Goal: Task Accomplishment & Management: Complete application form

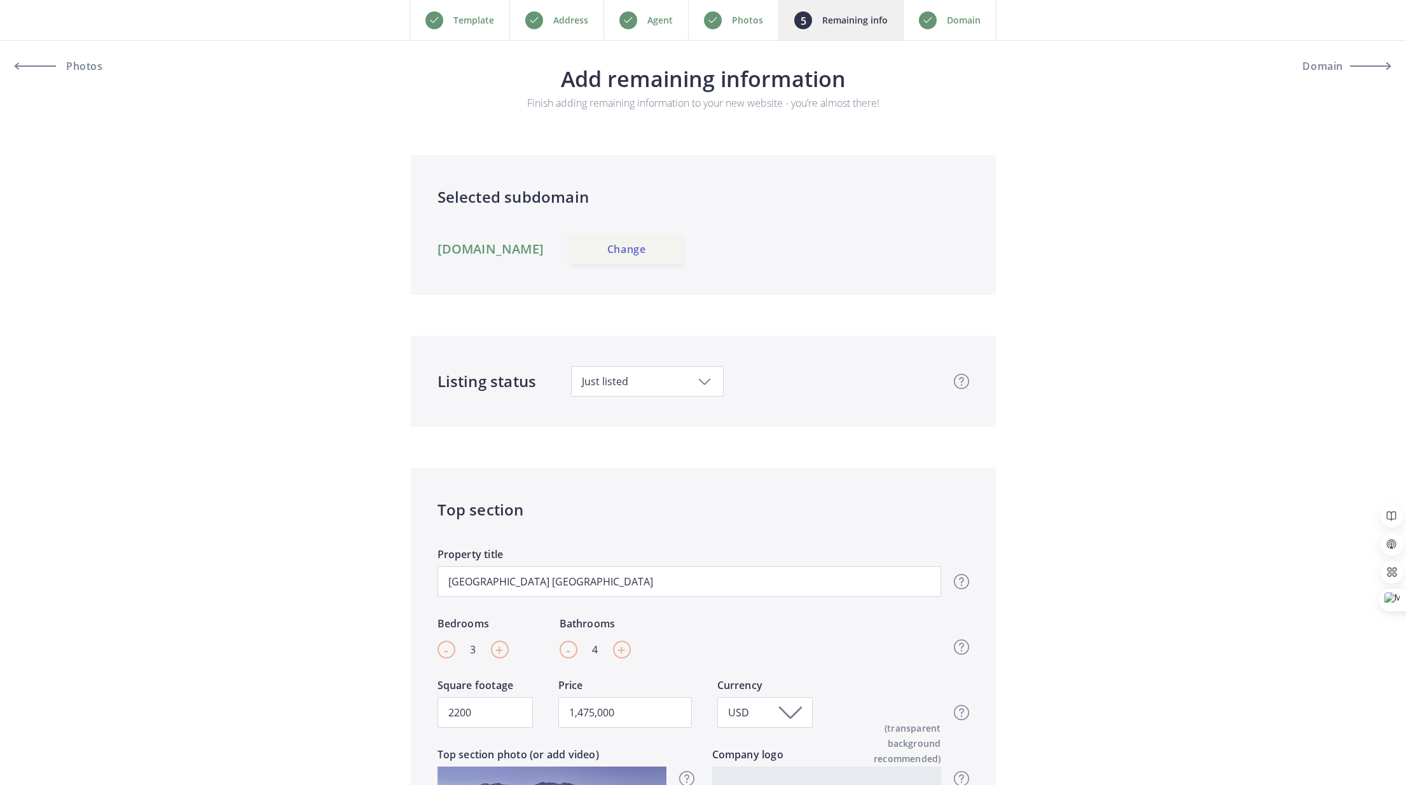
click at [684, 240] on link "Change" at bounding box center [626, 249] width 114 height 31
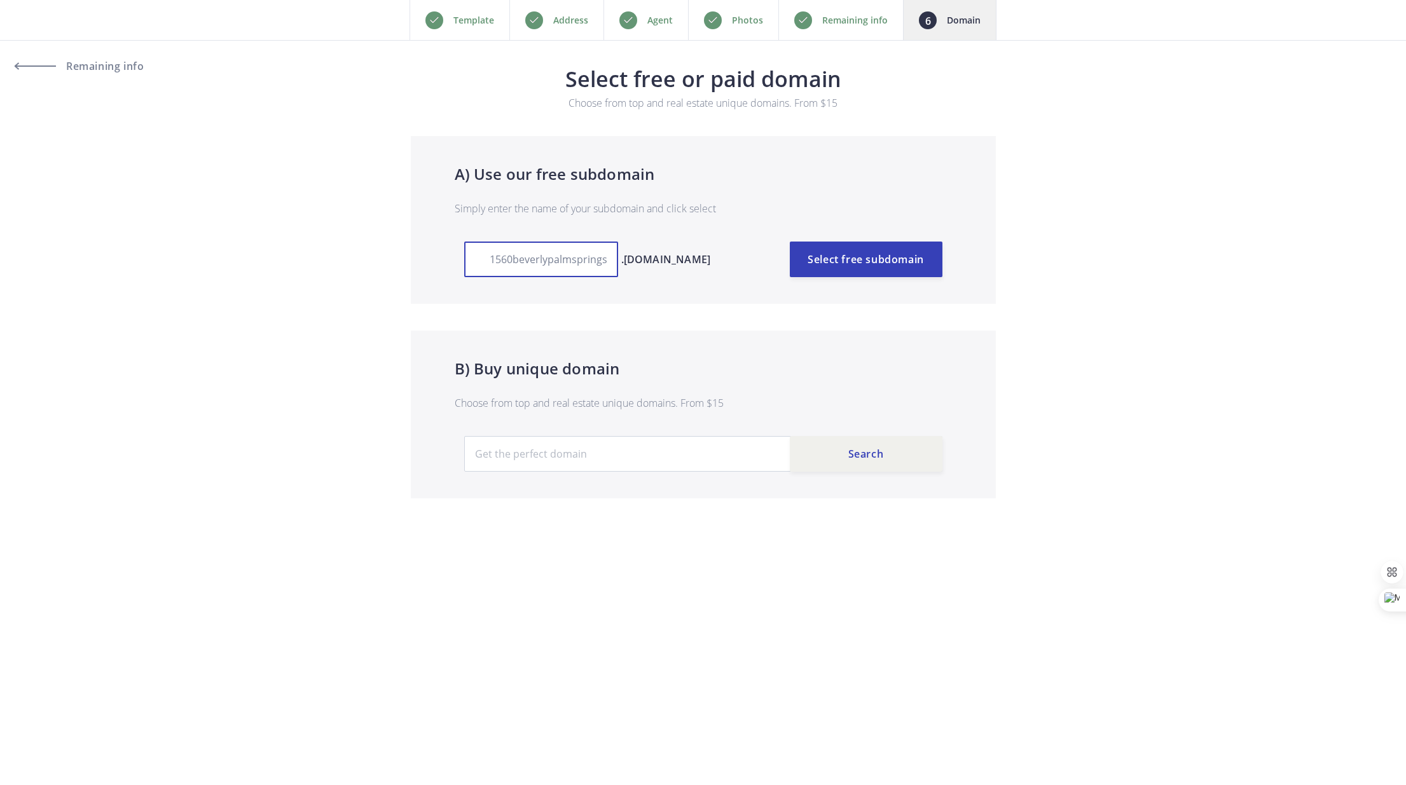
click at [502, 258] on input "1560beverlypalmsprings" at bounding box center [541, 260] width 154 height 36
type input "1560BeverlyPalmSprings"
click at [860, 255] on button "Select free subdomain" at bounding box center [866, 260] width 153 height 36
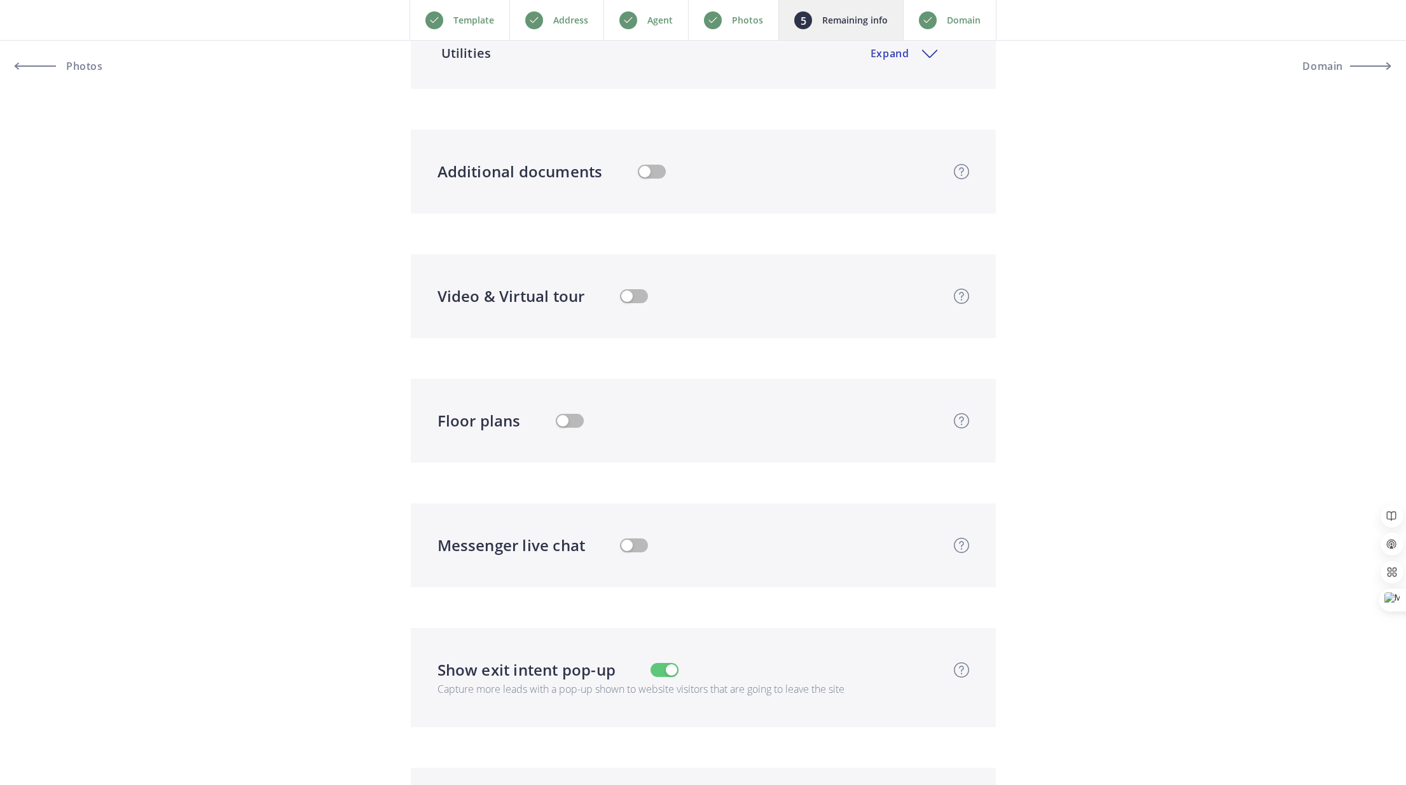
scroll to position [2566, 0]
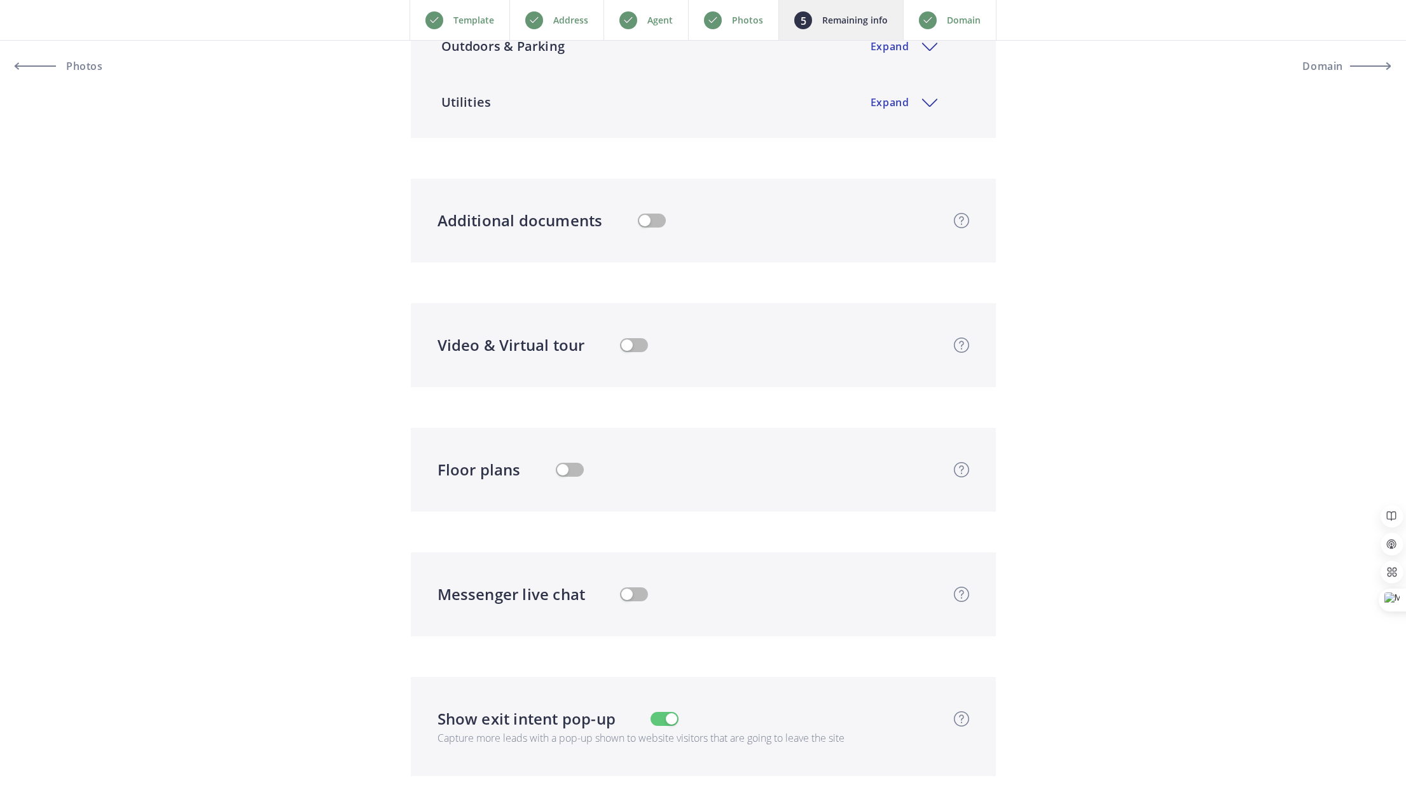
click at [574, 474] on button "button" at bounding box center [570, 470] width 28 height 14
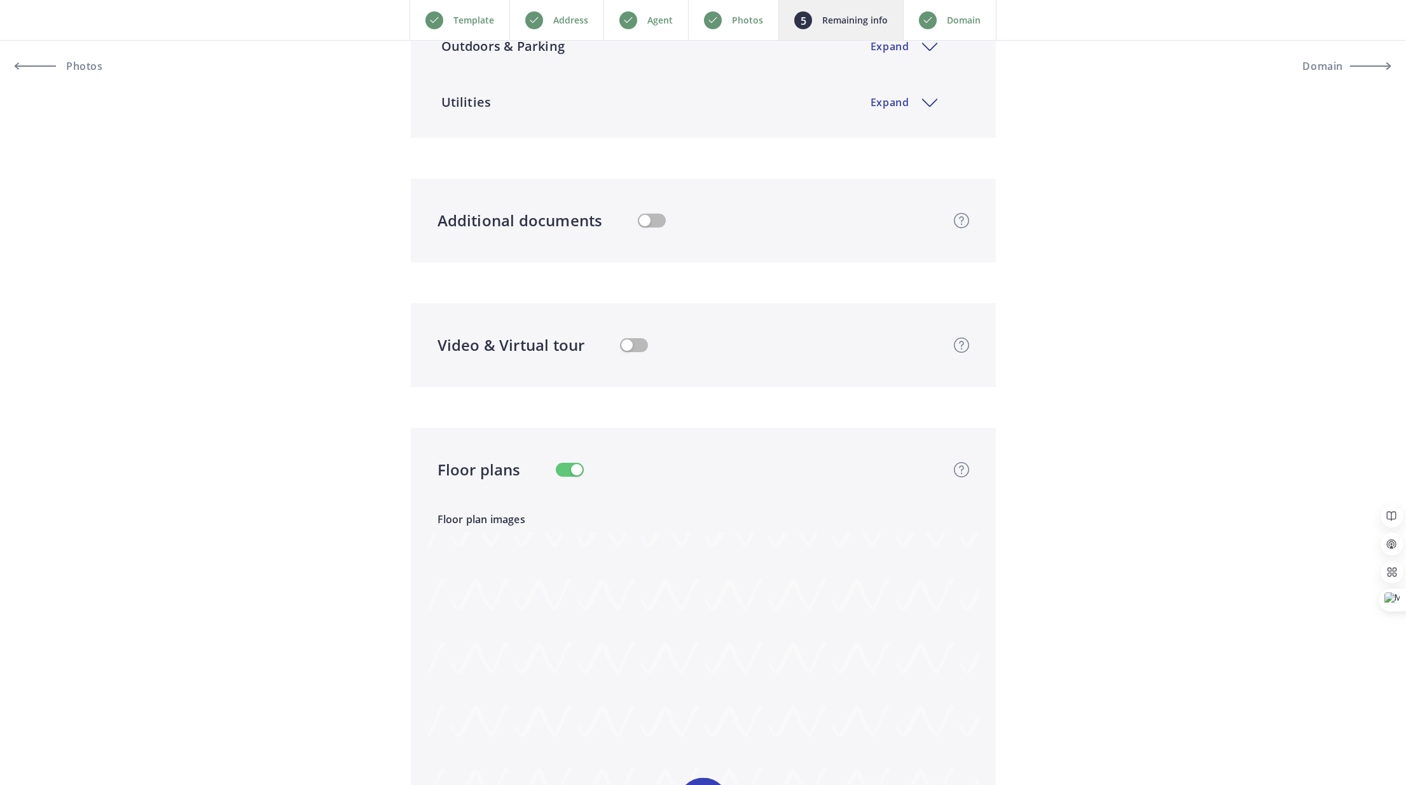
click at [638, 342] on button "button" at bounding box center [634, 345] width 28 height 14
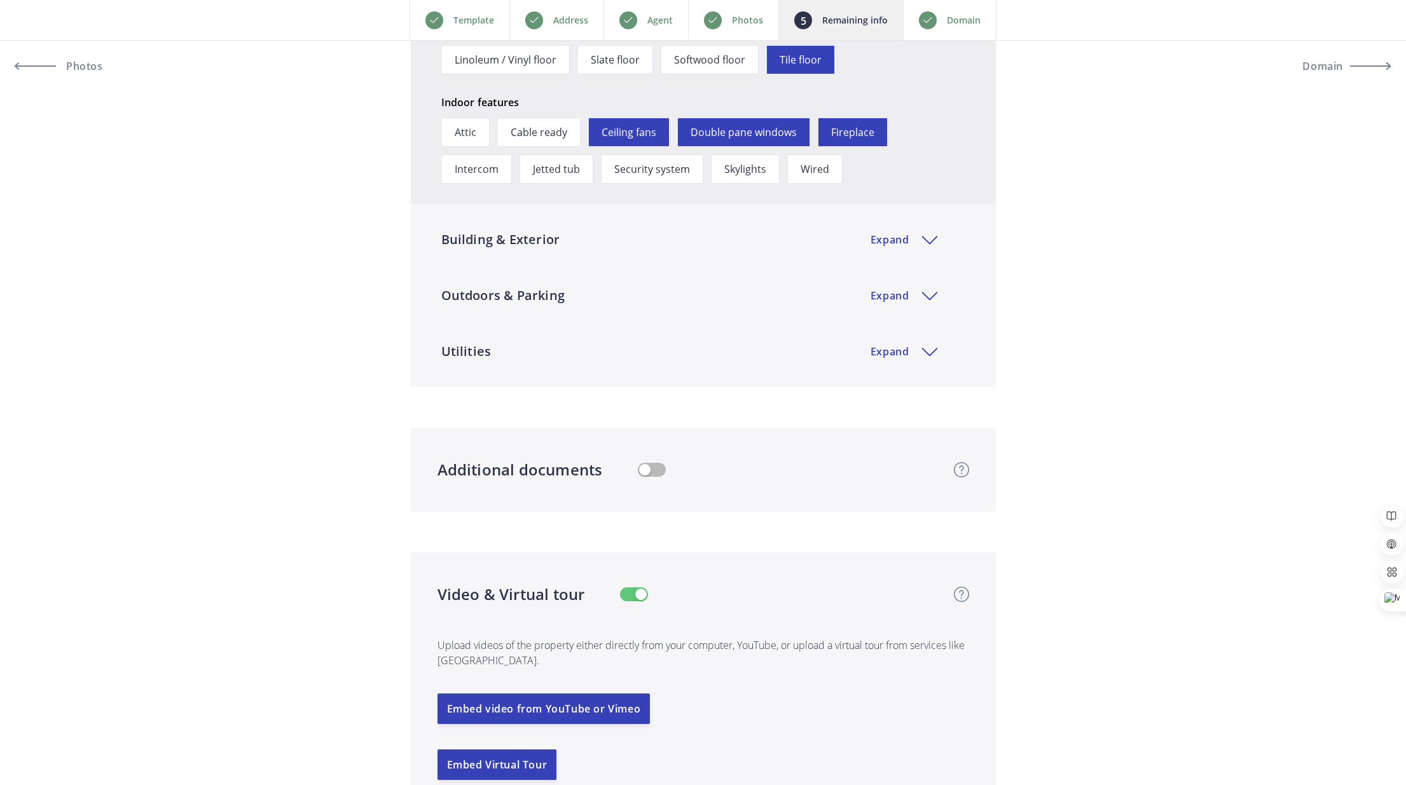
scroll to position [2305, 0]
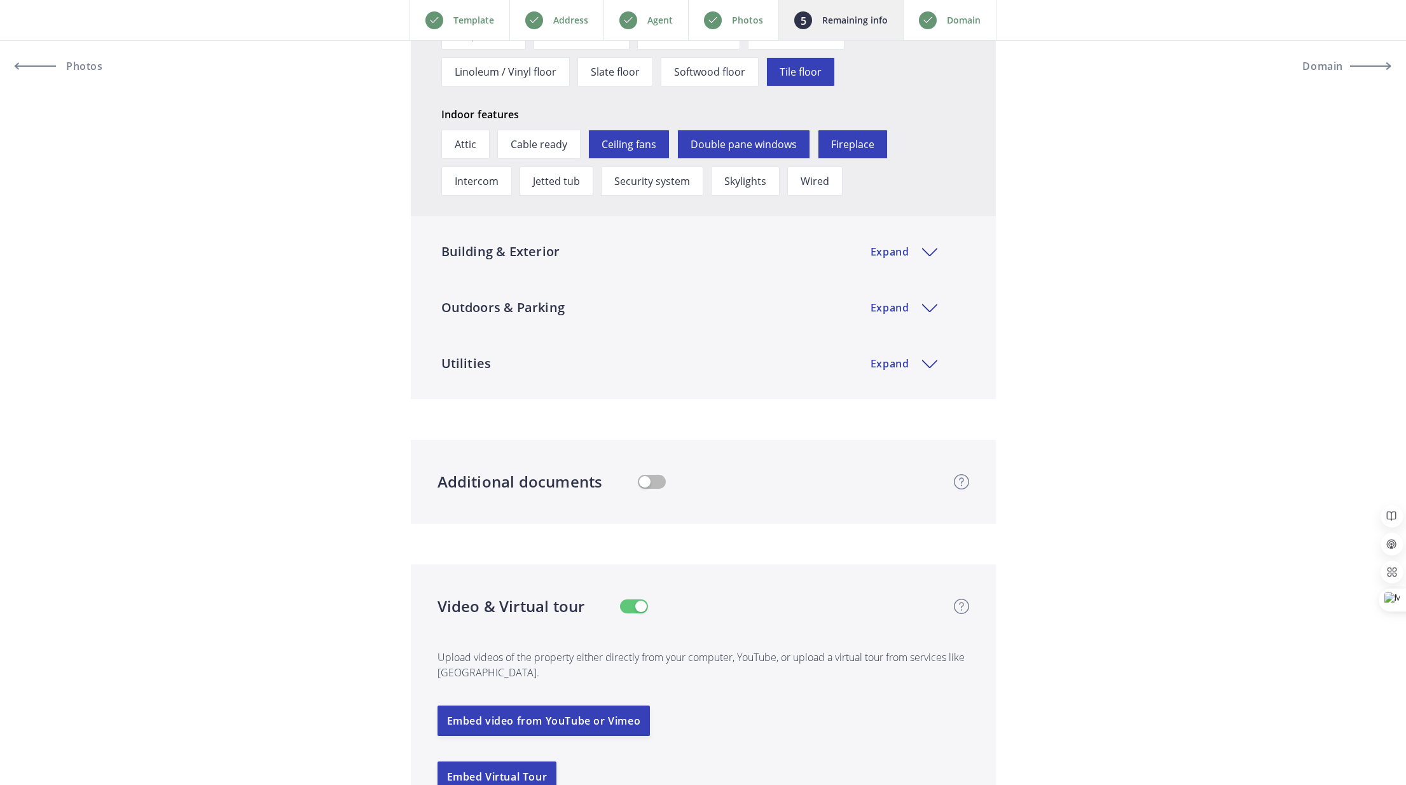
click at [653, 480] on button "button" at bounding box center [652, 482] width 28 height 14
type input "1,475,000"
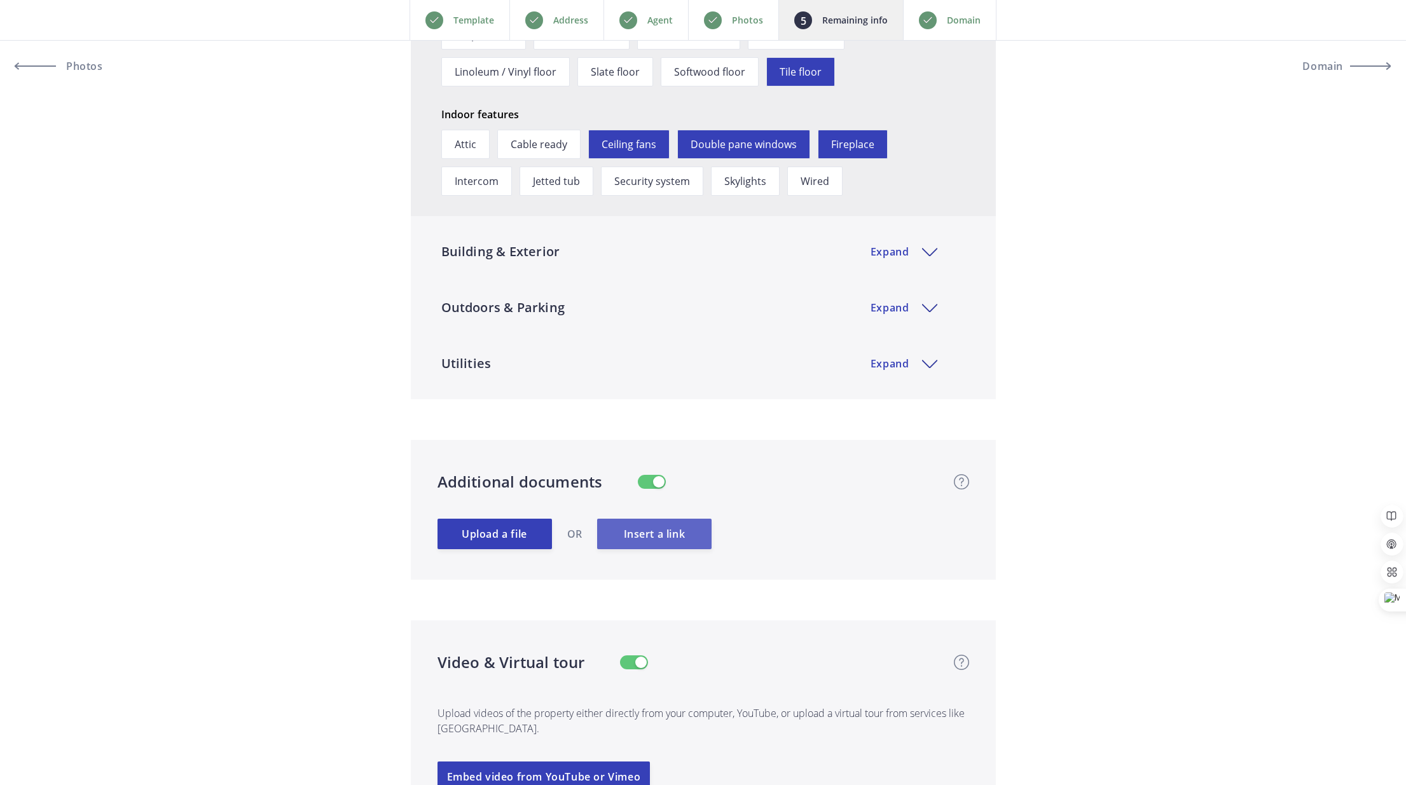
click at [677, 528] on button "Insert a link" at bounding box center [654, 534] width 114 height 31
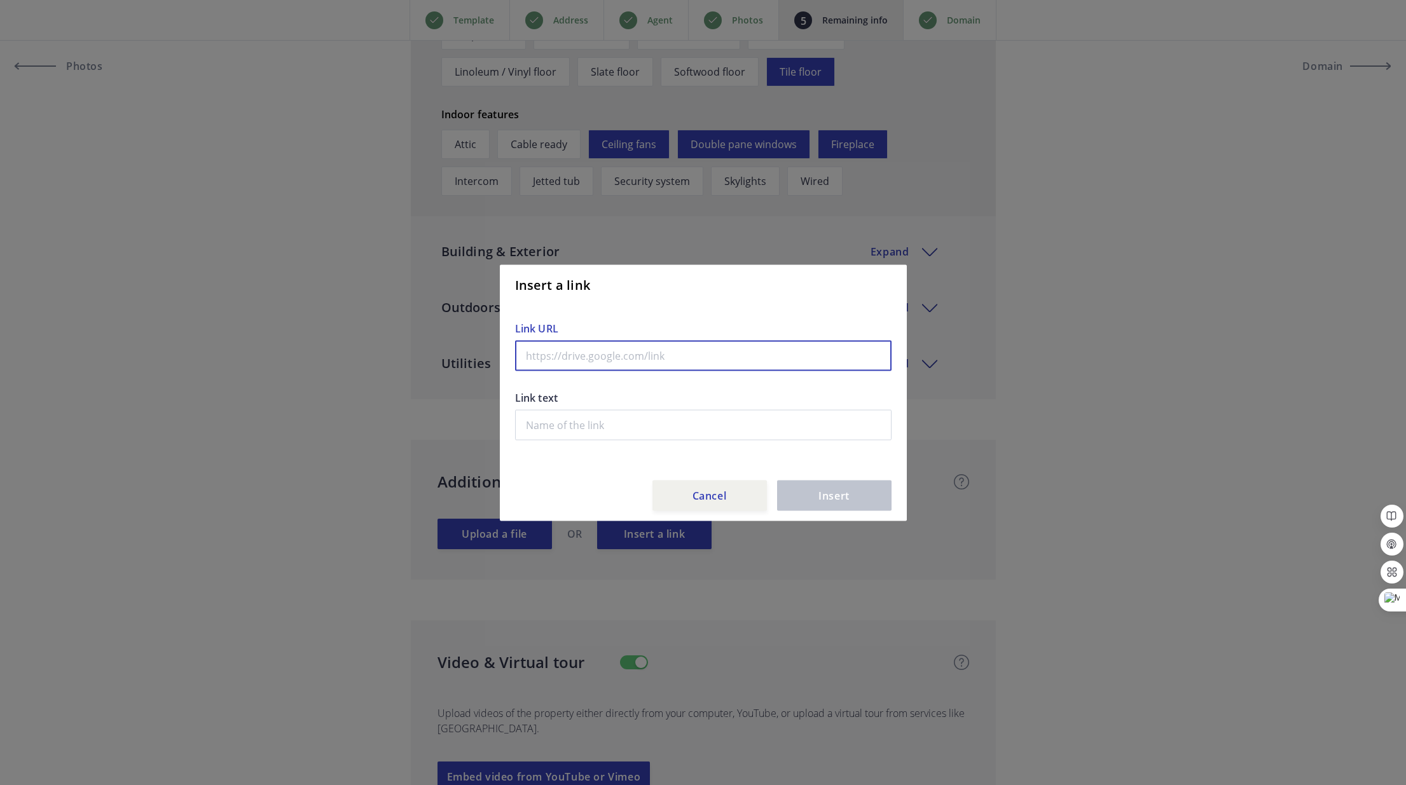
click at [576, 354] on input "text" at bounding box center [703, 355] width 376 height 31
paste input "https://i7gsdk6ab.cc.rs6.net/tn.jsp?f=001oJZ7O6-egfeIXF_kPhyw2vATEXEAJHMFurpluF…"
type input "https://i7gsdk6ab.cc.rs6.net/tn.jsp?f=001oJZ7O6-egfeIXF_kPhyw2vATEXEAJHMFurpluF…"
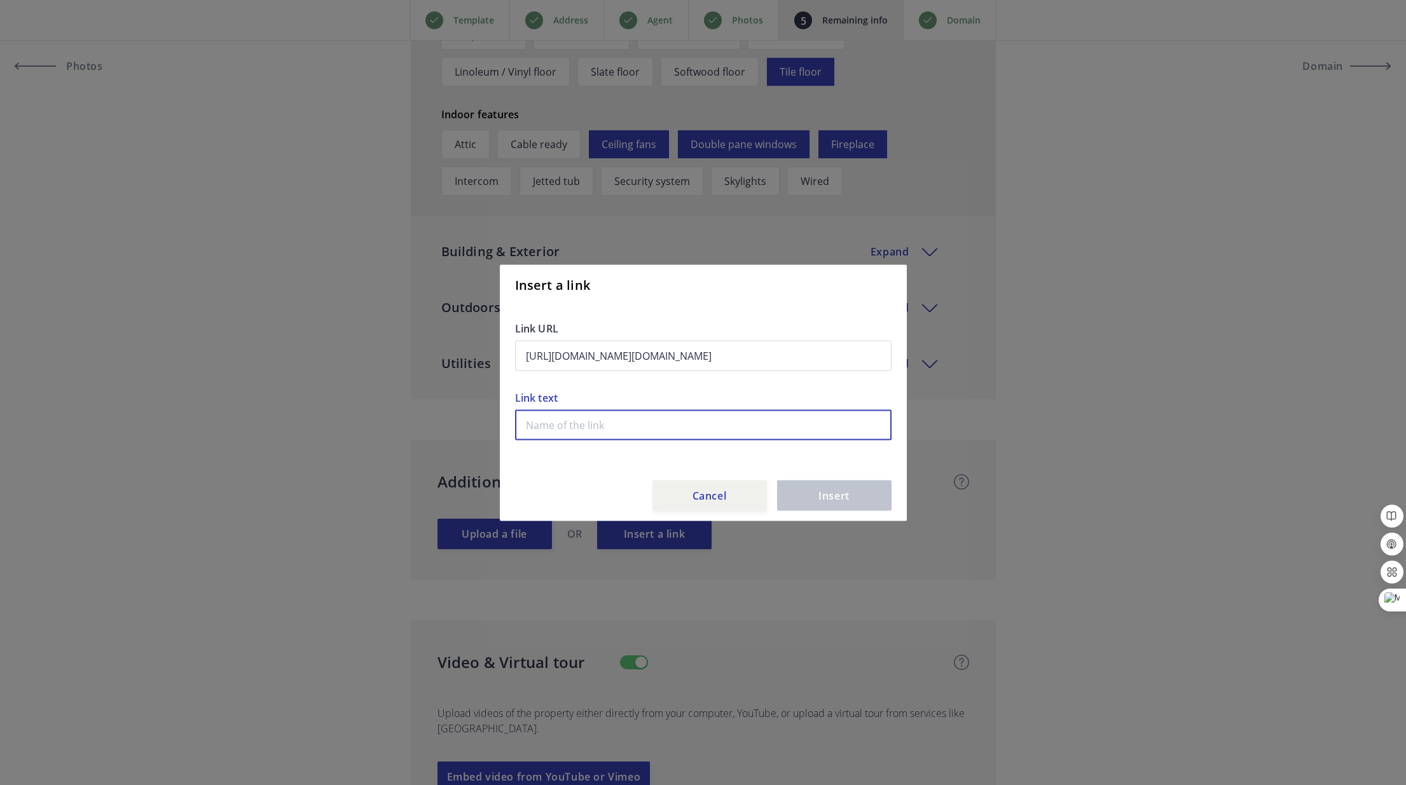
scroll to position [0, 0]
click at [611, 425] on input "text" at bounding box center [703, 425] width 376 height 31
type input "Palm Springs Guide"
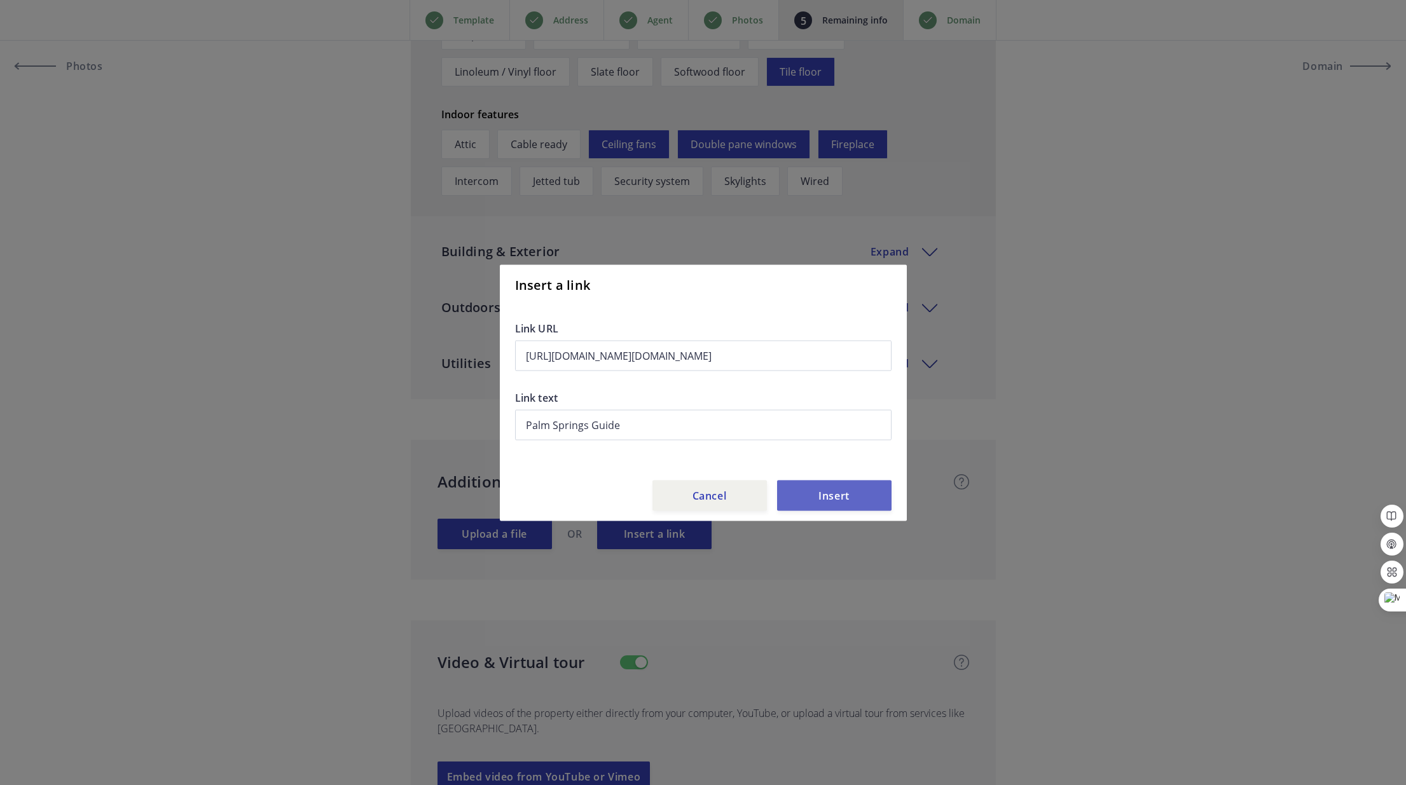
click at [850, 495] on button "Insert" at bounding box center [834, 495] width 114 height 31
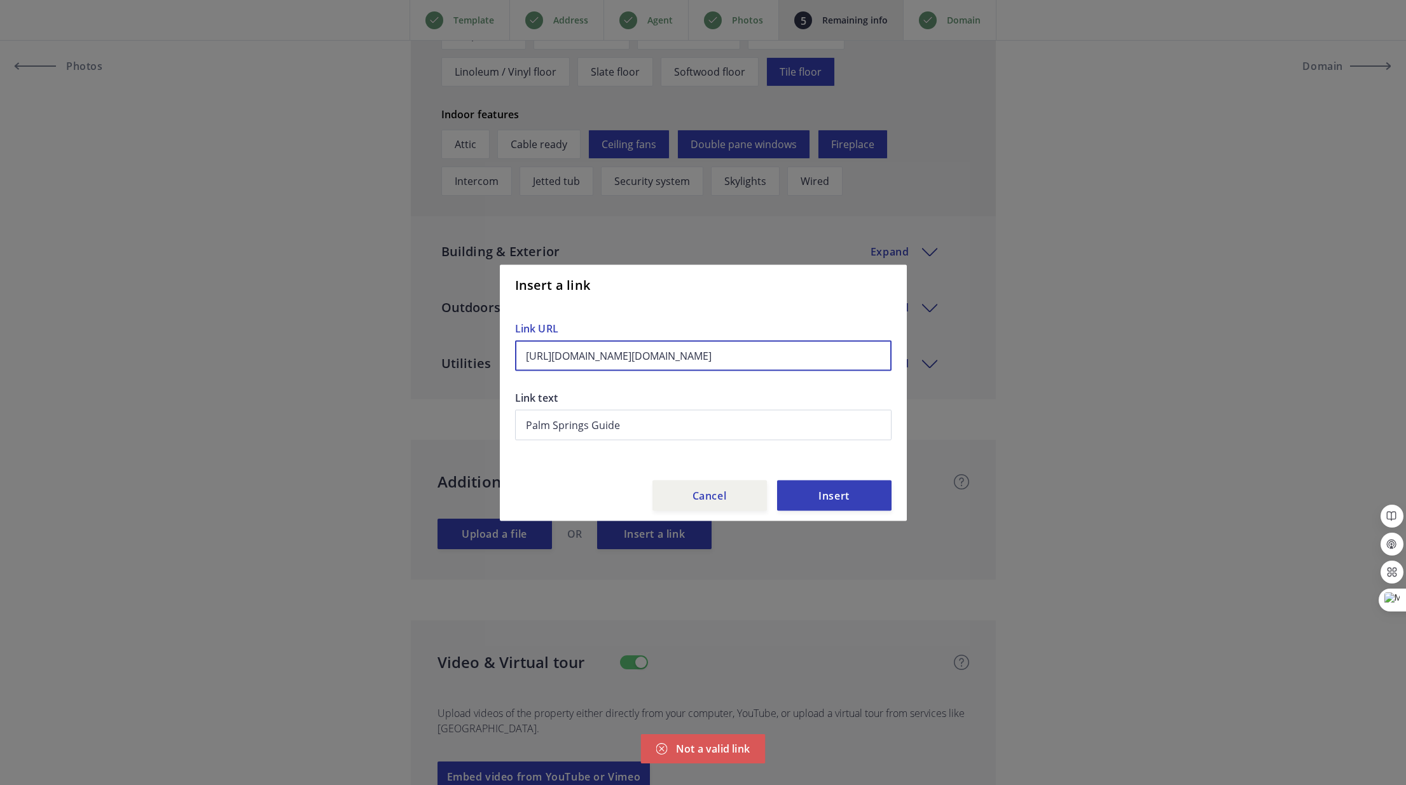
click at [741, 355] on input "https://i7gsdk6ab.cc.rs6.net/tn.jsp?f=001oJZ7O6-egfeIXF_kPhyw2vATEXEAJHMFurpluF…" at bounding box center [703, 355] width 376 height 31
click at [658, 363] on input "https://i7gsdk6ab.cc.rs6.net/tn.jsp?f=001oJZ7O6-egfeIXF_kPhyw2vATEXEAJHMFurpluF…" at bounding box center [703, 355] width 376 height 31
click at [658, 354] on input "https://i7gsdk6ab.cc.rs6.net/tn.jsp?f=001oJZ7O6-egfeIXF_kPhyw2vATEXEAJHMFurpluF…" at bounding box center [703, 355] width 376 height 31
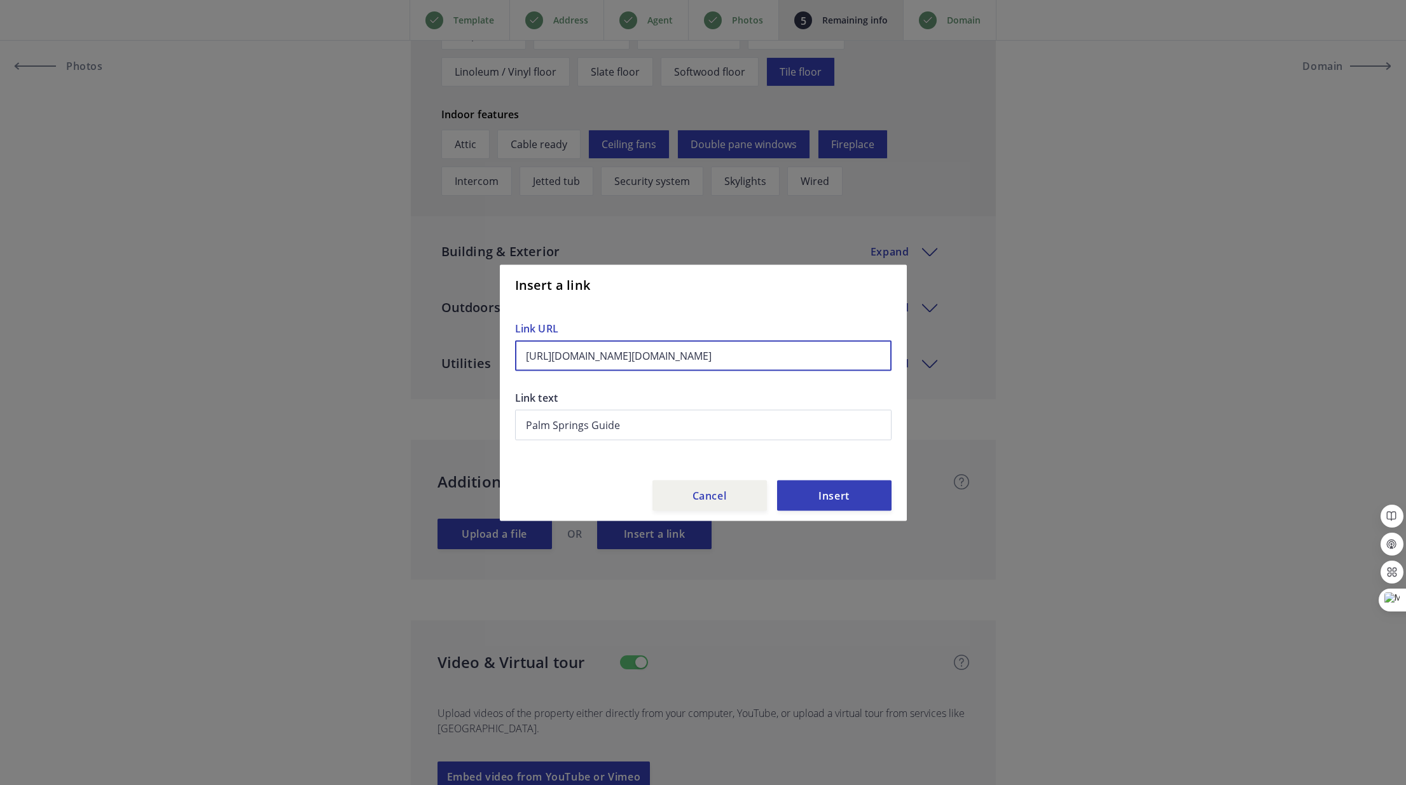
click at [658, 354] on input "https://i7gsdk6ab.cc.rs6.net/tn.jsp?f=001oJZ7O6-egfeIXF_kPhyw2vATEXEAJHMFurpluF…" at bounding box center [703, 355] width 376 height 31
paste input "digital-palmspringslife.com/guide/2025-september/?utm_campaign=Central+Send%3A+…"
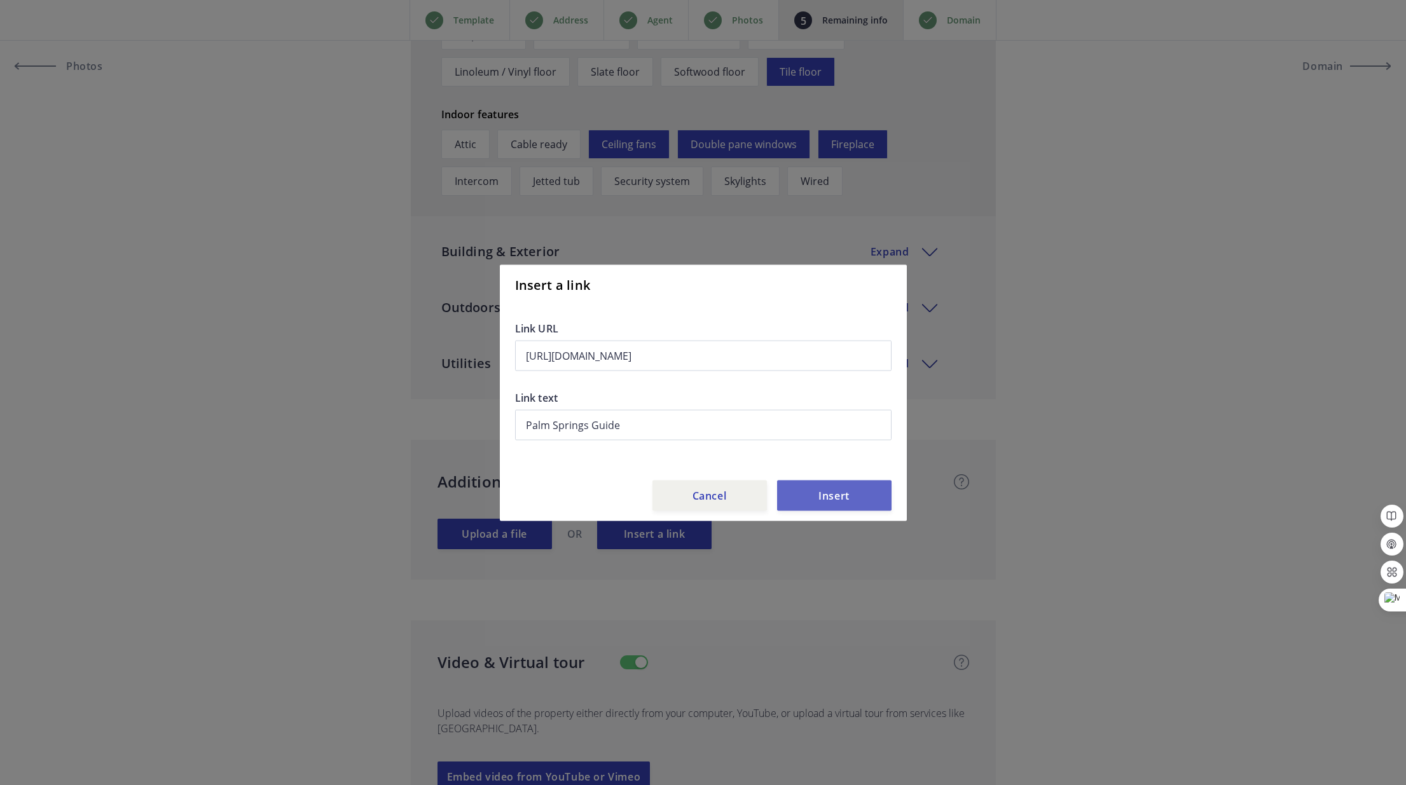
click at [839, 493] on button "Insert" at bounding box center [834, 495] width 114 height 31
click at [698, 359] on input "https://digital-palmspringslife.com/guide/2025-september/?utm_campaign=Central+…" at bounding box center [703, 355] width 376 height 31
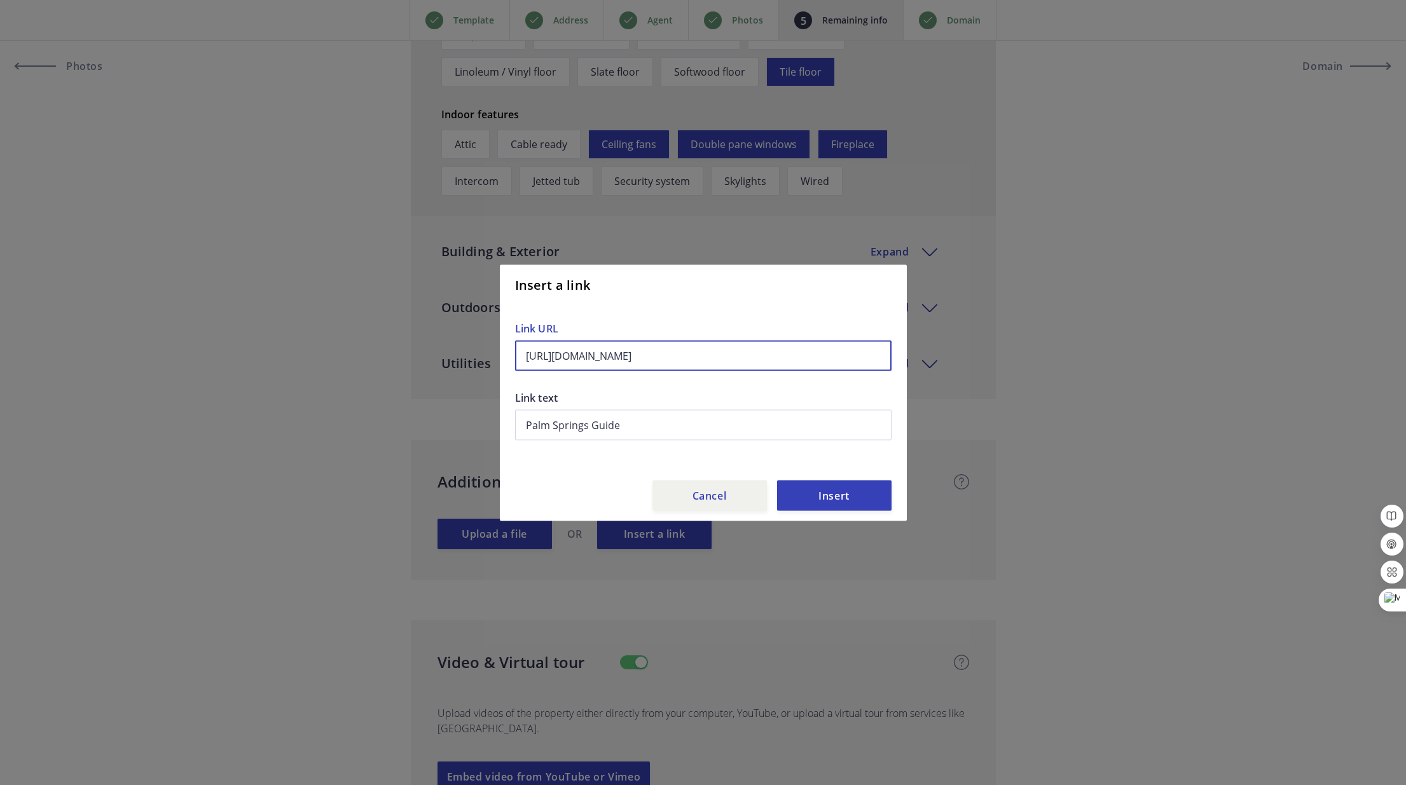
click at [698, 359] on input "https://digital-palmspringslife.com/guide/2025-september/?utm_campaign=Central+…" at bounding box center [703, 355] width 376 height 31
paste input "www.youtube.com/user/palmspringslifemag"
type input "https://www.youtube.com/user/palmspringslifemag"
click at [853, 492] on button "Insert" at bounding box center [834, 495] width 114 height 31
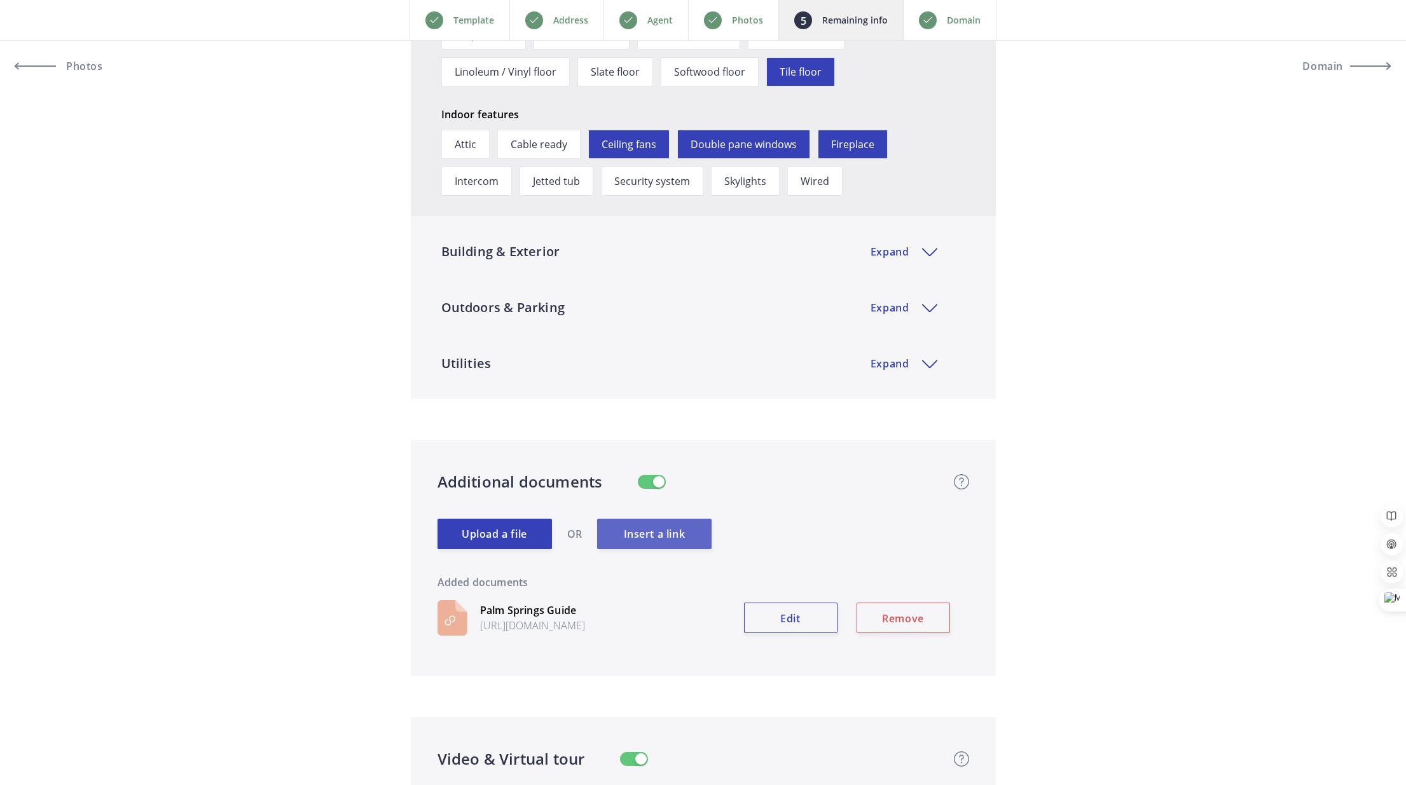
click at [656, 528] on button "Insert a link" at bounding box center [654, 534] width 114 height 31
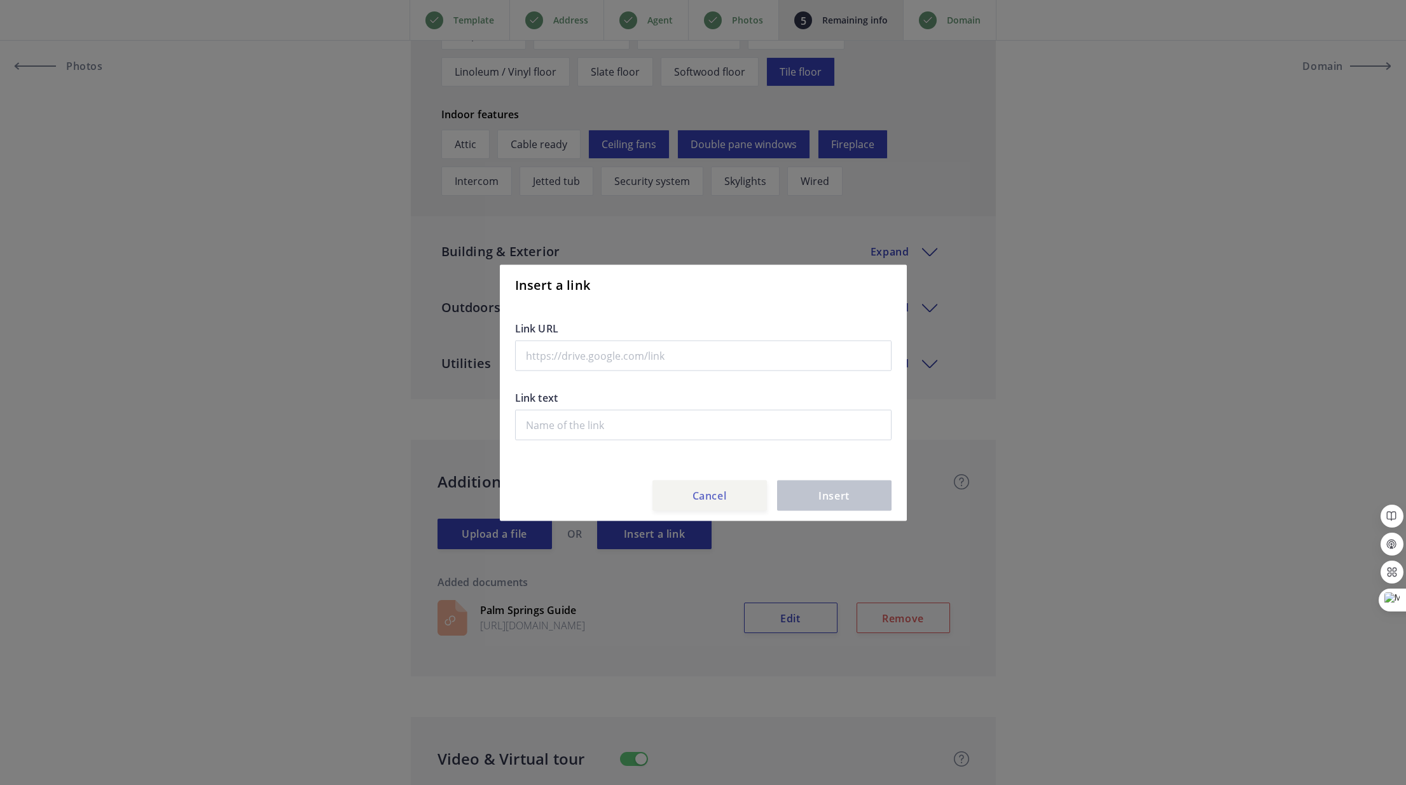
click at [715, 497] on button "Cancel" at bounding box center [709, 495] width 114 height 31
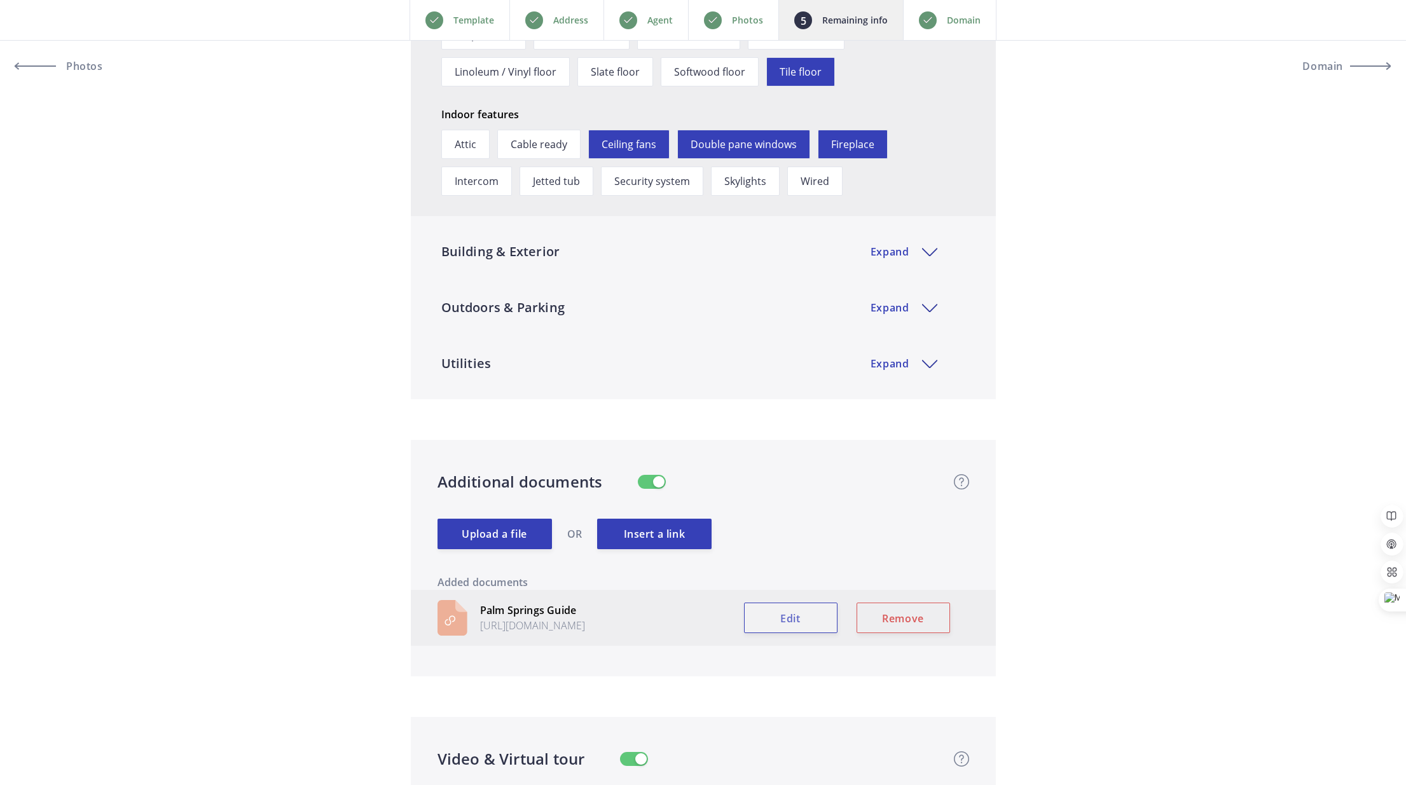
click at [806, 617] on button "Edit" at bounding box center [790, 618] width 93 height 31
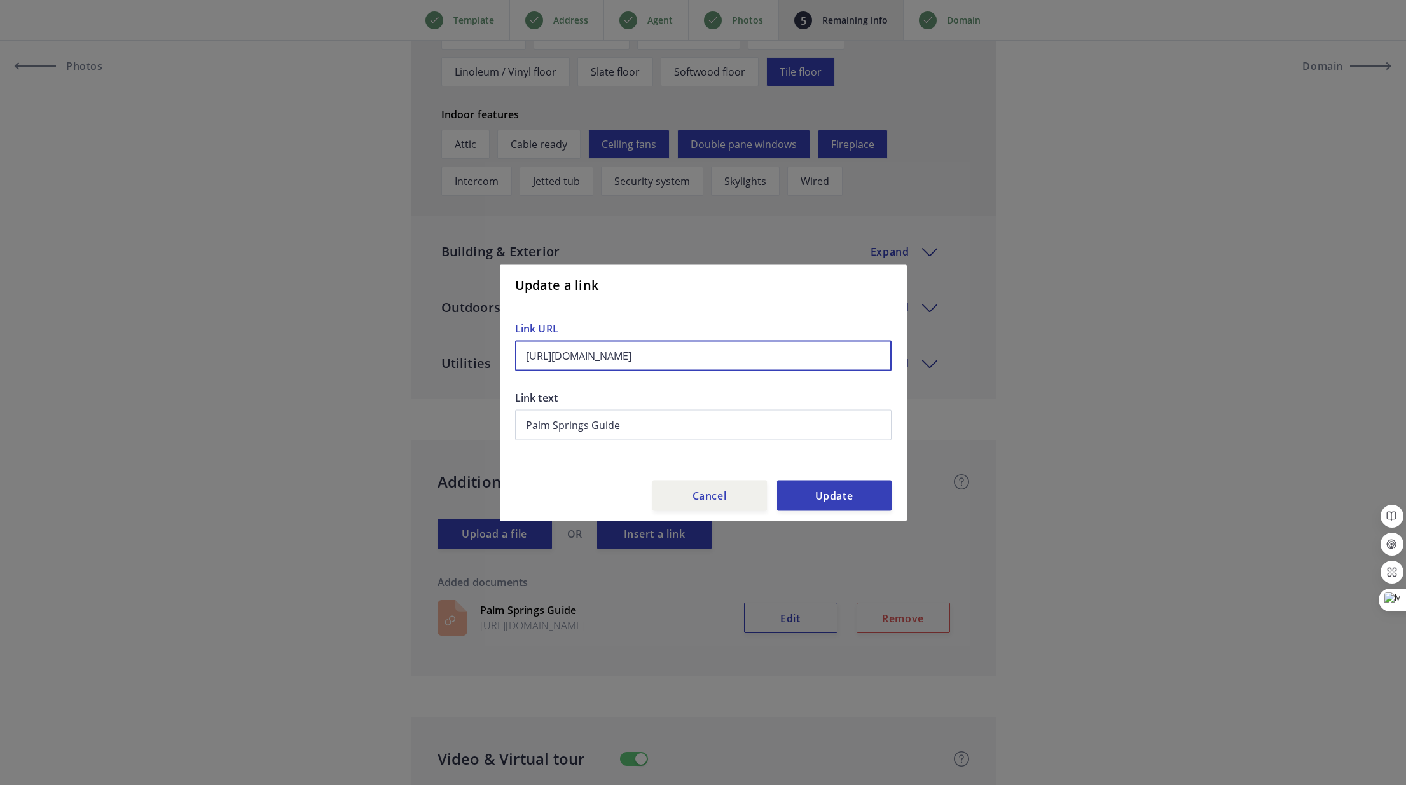
click at [652, 358] on input "https://www.youtube.com/user/palmspringslifemag" at bounding box center [703, 355] width 376 height 31
paste input "linkin.bio/palmspringslifemagazine"
type input "linkin.bio/palmspringslifemagazine"
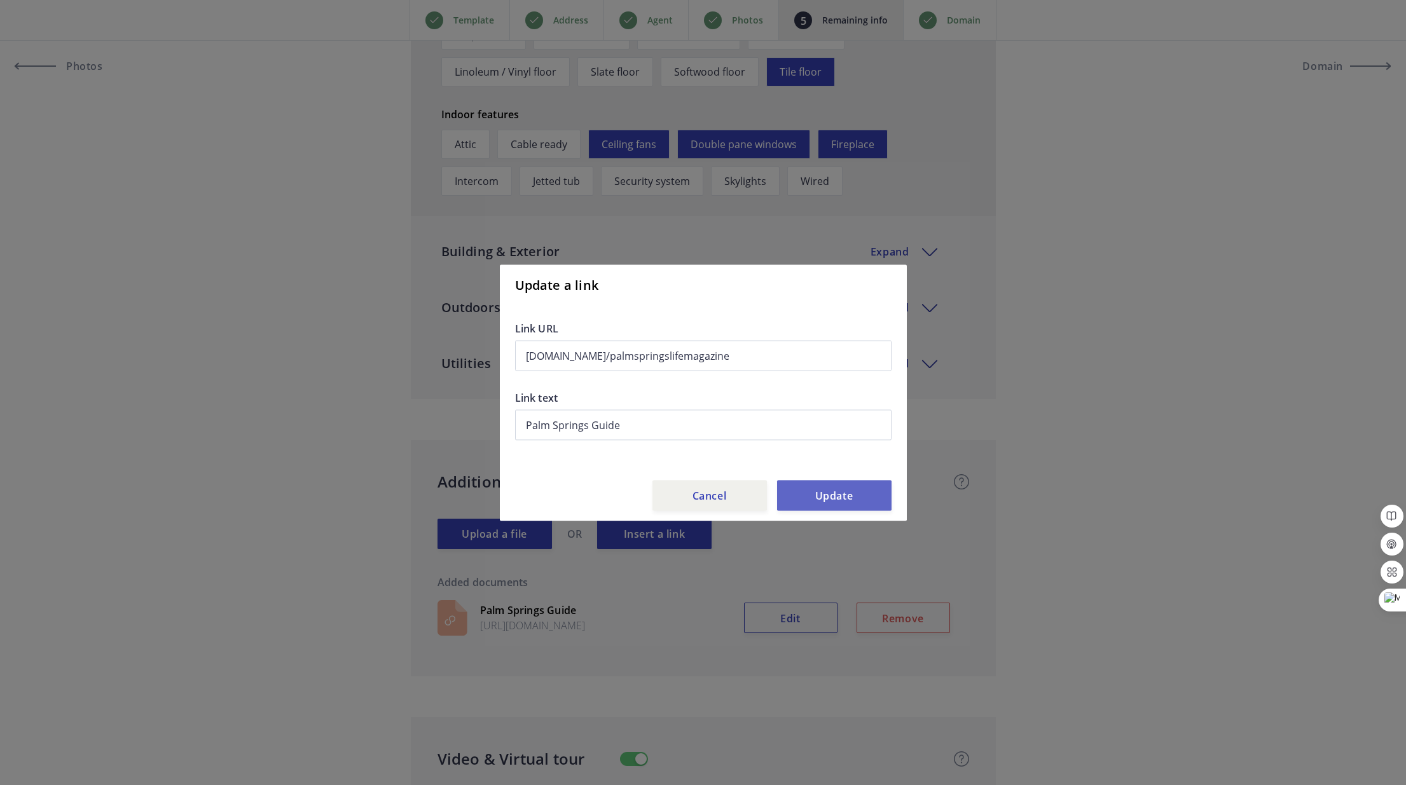
click at [841, 492] on button "Update" at bounding box center [834, 495] width 114 height 31
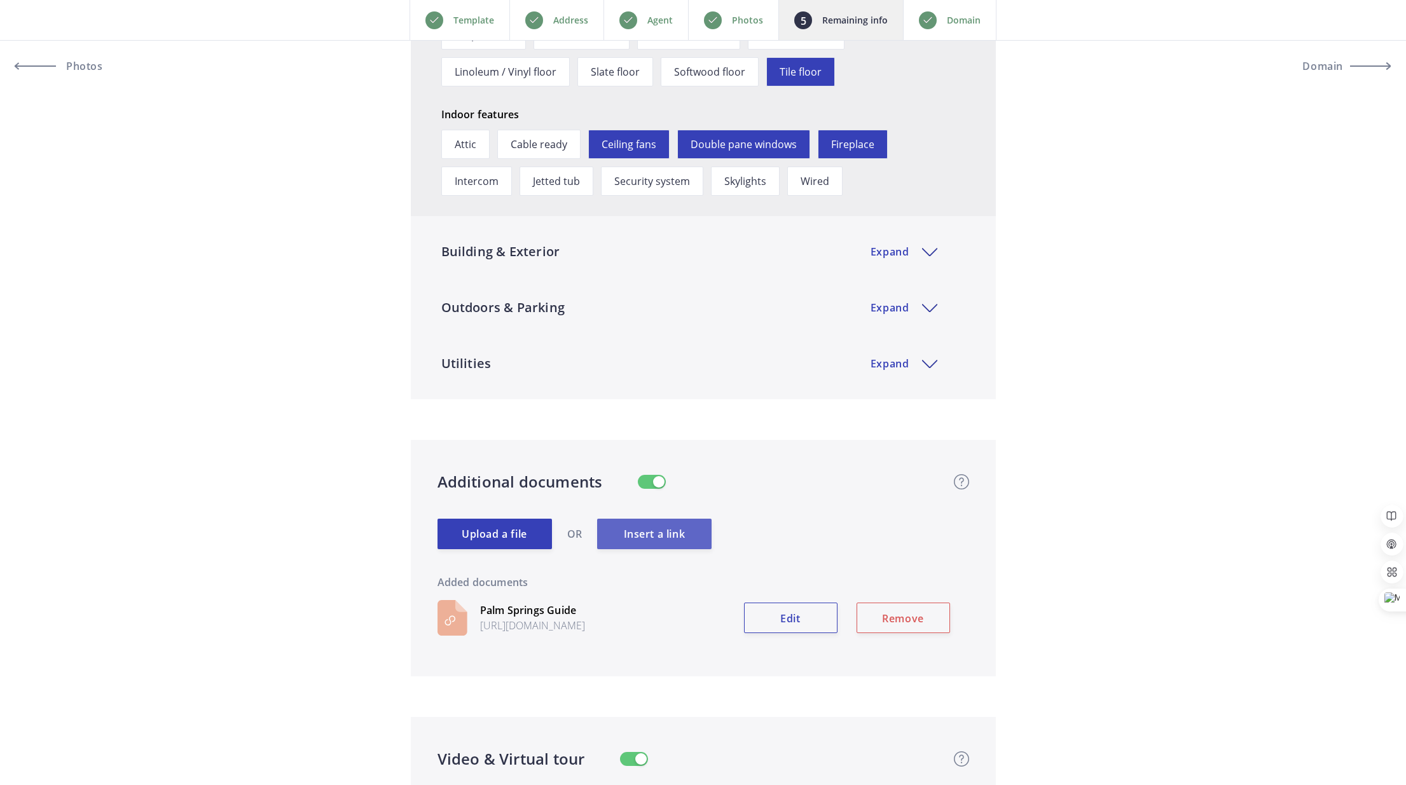
click at [669, 534] on button "Insert a link" at bounding box center [654, 534] width 114 height 31
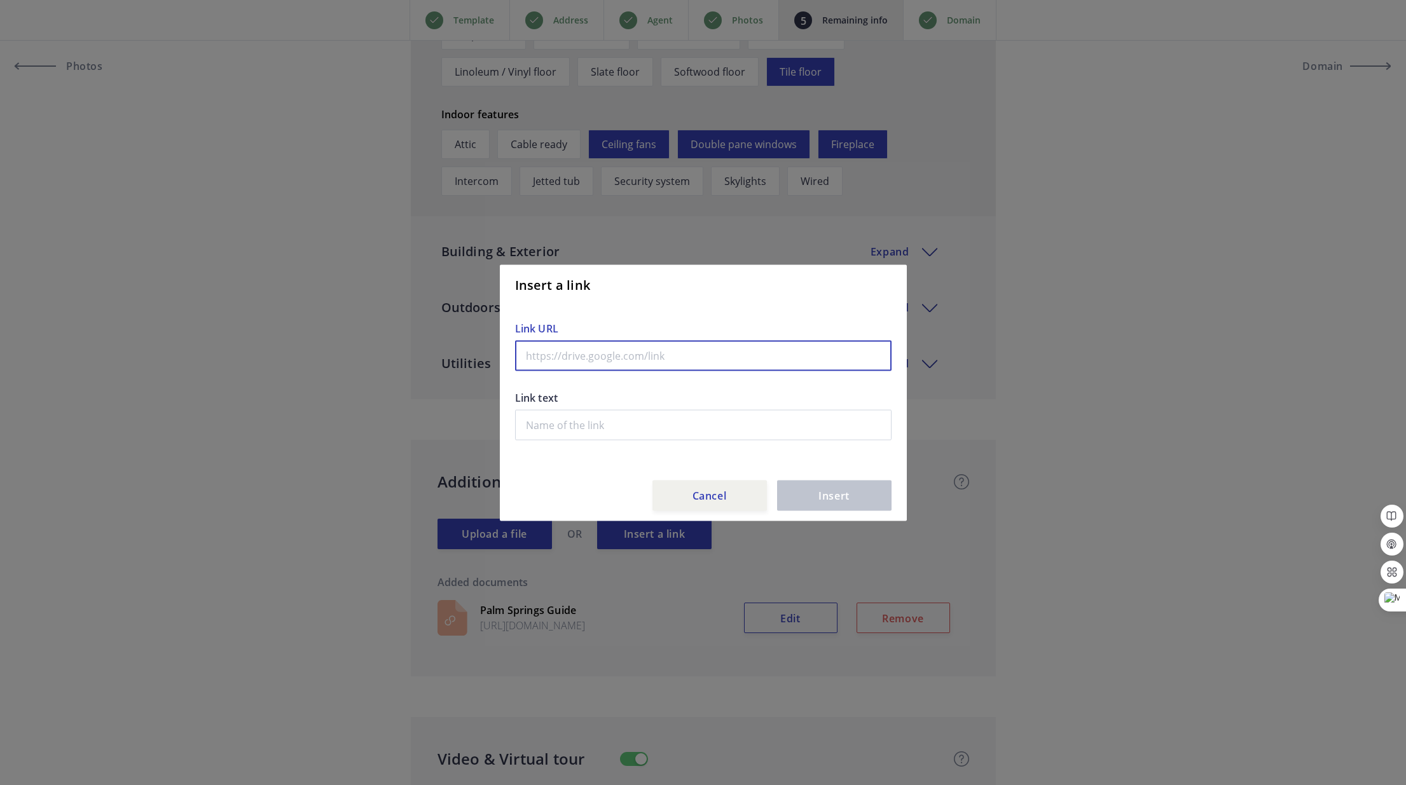
click at [603, 360] on input "text" at bounding box center [703, 355] width 376 height 31
paste input "https://www.pinterest.com/palmspringslifemagazine"
type input "https://www.pinterest.com/palmspringslifemagazine"
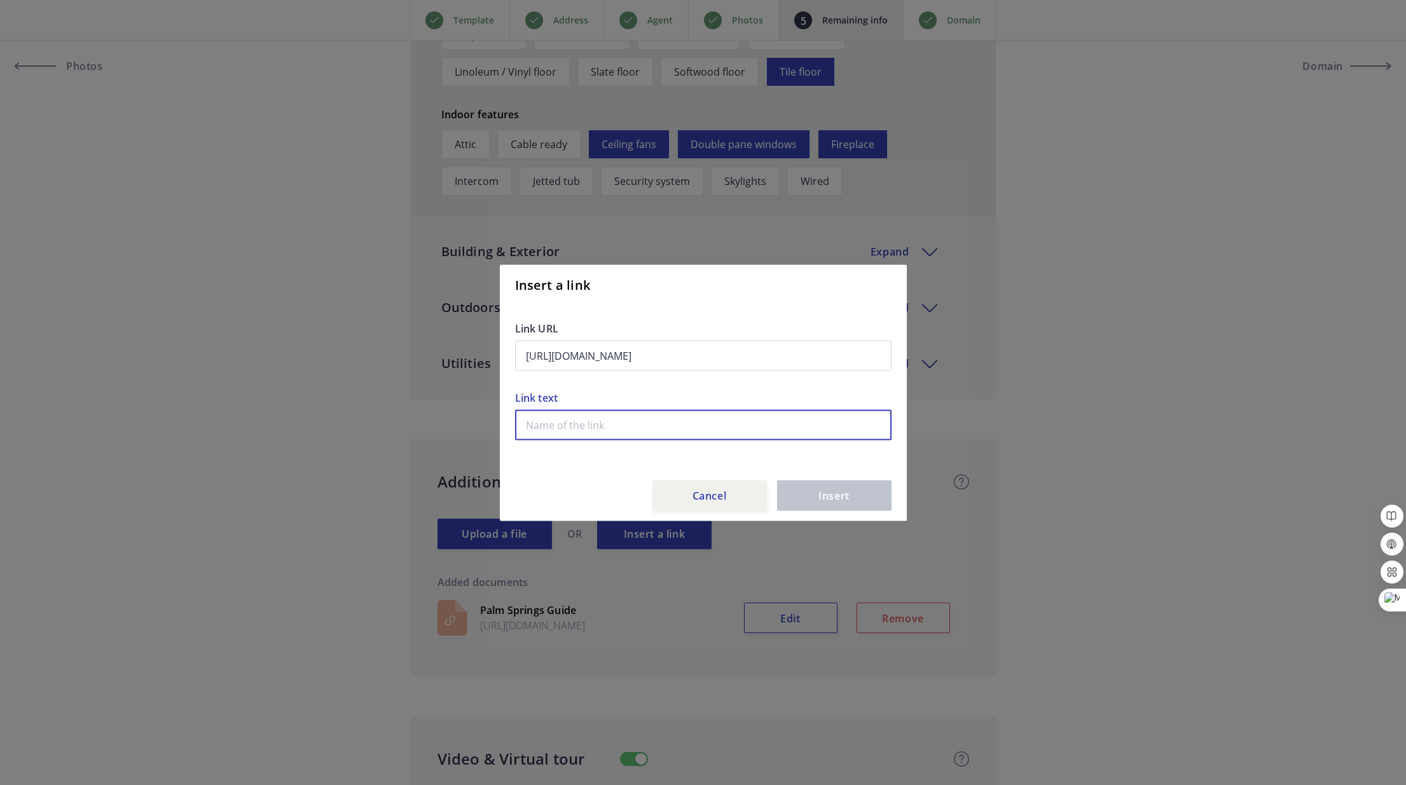
paste input "Palm Springs Life Magazine"
type input "Palm Springs Life Magazine"
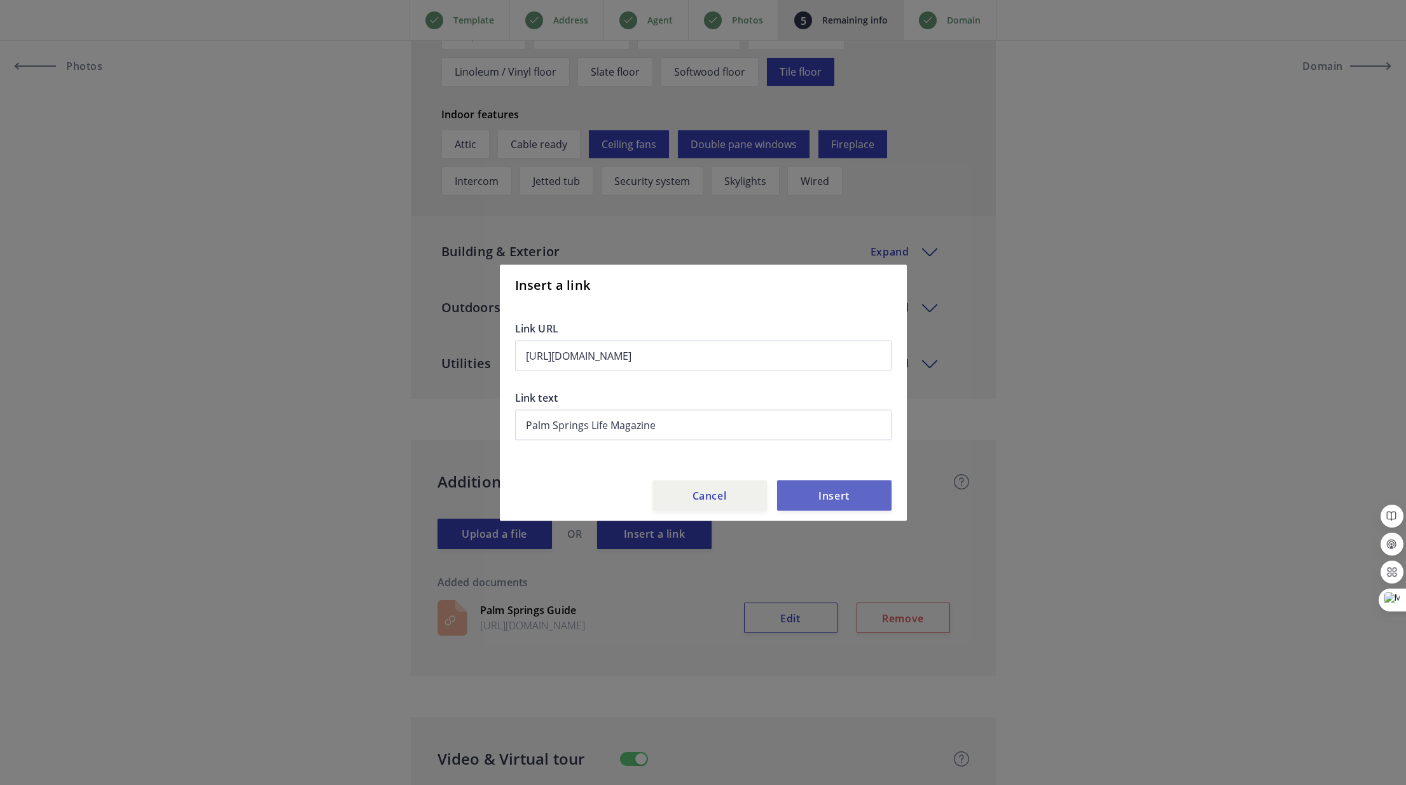
click at [844, 499] on button "Insert" at bounding box center [834, 495] width 114 height 31
